Goal: Task Accomplishment & Management: Manage account settings

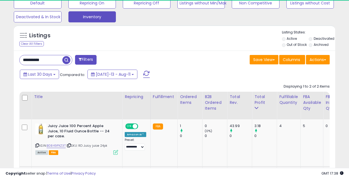
scroll to position [113, 186]
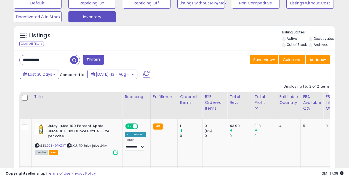
drag, startPoint x: 50, startPoint y: 60, endPoint x: 0, endPoint y: 51, distance: 51.3
click at [5, 51] on div "**********" at bounding box center [175, 45] width 344 height 397
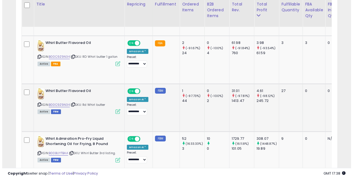
scroll to position [307, 0]
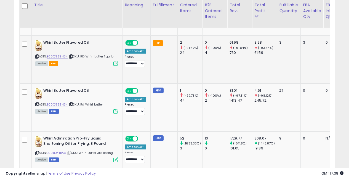
click at [116, 63] on icon at bounding box center [115, 63] width 5 height 5
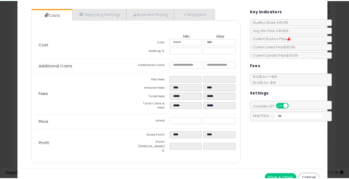
scroll to position [0, 0]
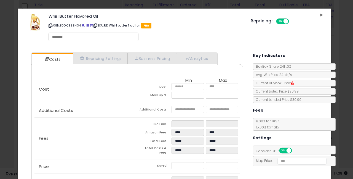
click at [320, 14] on span "×" at bounding box center [322, 15] width 4 height 8
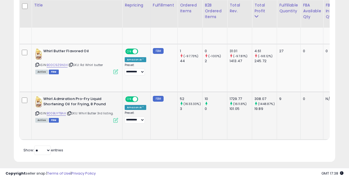
scroll to position [347, 0]
click at [117, 123] on td "Whirl Admiration Pro-Fry Liquid Shortening Oil for Frying, 8 Pound ASIN: B00BUY…" at bounding box center [77, 116] width 91 height 48
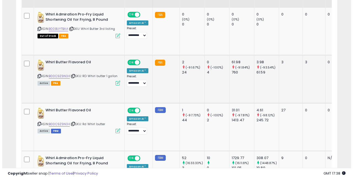
scroll to position [237, 0]
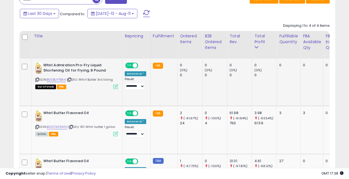
click at [116, 87] on icon at bounding box center [115, 86] width 5 height 5
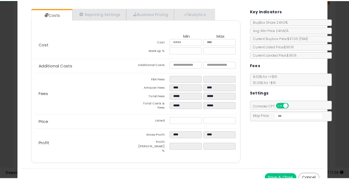
scroll to position [0, 0]
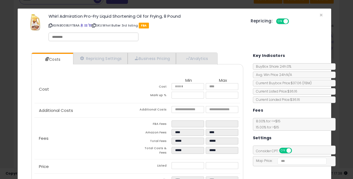
click at [319, 12] on div "× Close Whirl Admiration Pro-Fry Liquid Shortening Oil for Frying, 8 Pound ASIN…" at bounding box center [174, 29] width 305 height 40
click at [320, 13] on span "×" at bounding box center [322, 15] width 4 height 8
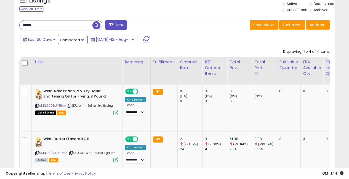
scroll to position [192, 0]
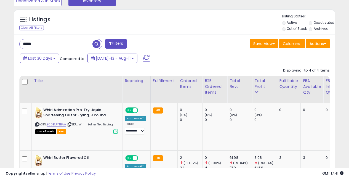
click at [0, 38] on div "**********" at bounding box center [174, 81] width 349 height 511
type input "**********"
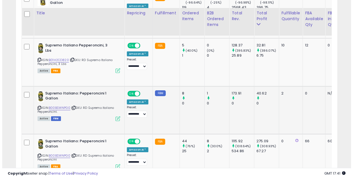
scroll to position [301, 0]
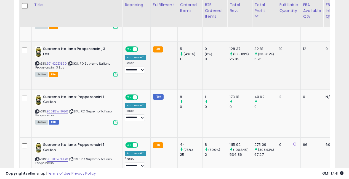
click at [114, 75] on icon at bounding box center [115, 74] width 5 height 5
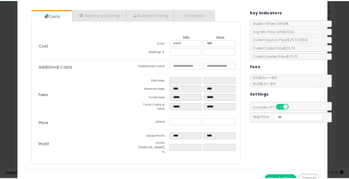
scroll to position [0, 0]
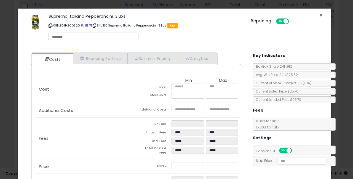
click at [320, 12] on span "×" at bounding box center [322, 15] width 4 height 8
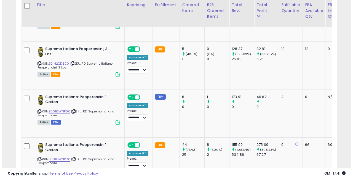
scroll to position [275842, 275769]
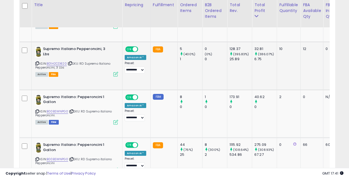
click at [115, 76] on icon at bounding box center [115, 74] width 5 height 5
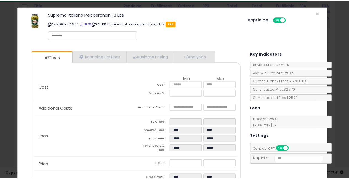
scroll to position [0, 0]
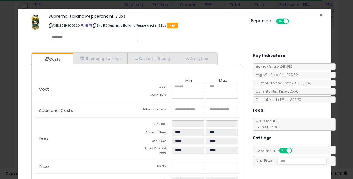
click at [320, 13] on span "×" at bounding box center [322, 15] width 4 height 8
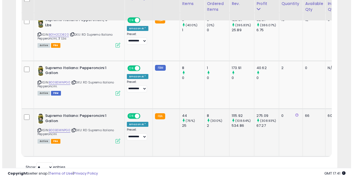
scroll to position [336, 0]
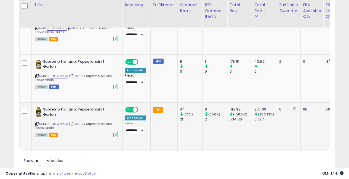
click at [116, 135] on icon at bounding box center [115, 134] width 5 height 5
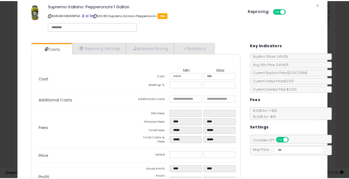
scroll to position [0, 0]
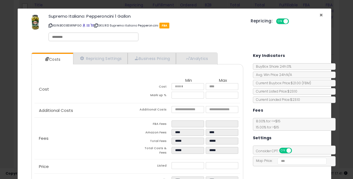
click at [320, 15] on span "×" at bounding box center [322, 15] width 4 height 8
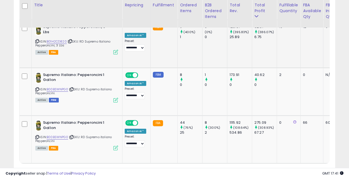
click at [115, 50] on icon at bounding box center [115, 52] width 5 height 5
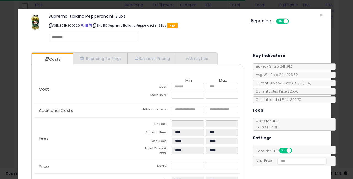
click at [321, 16] on div "Supremo Italiano Pepperoncini, 3 Lbs ASIN: B01H2CD820 | SKU: RD Supremo Italian…" at bounding box center [174, 28] width 305 height 31
click at [320, 15] on span "×" at bounding box center [322, 15] width 4 height 8
